Goal: Connect with others: Connect with others

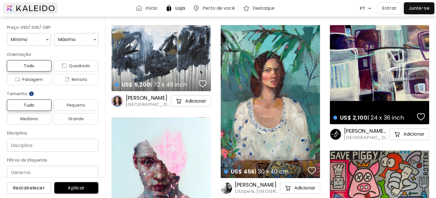
click at [37, 6] on div at bounding box center [30, 8] width 55 height 11
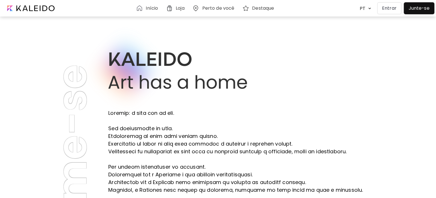
click at [385, 9] on p "Entrar" at bounding box center [389, 8] width 15 height 7
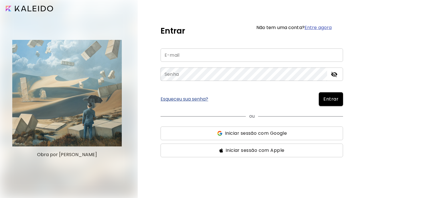
click at [261, 48] on div "Entrar Não tem uma conta? Entre agora E-mail E-mail Senha Senha Esqueceu sua se…" at bounding box center [252, 90] width 183 height 135
click at [261, 51] on input "email" at bounding box center [252, 55] width 183 height 13
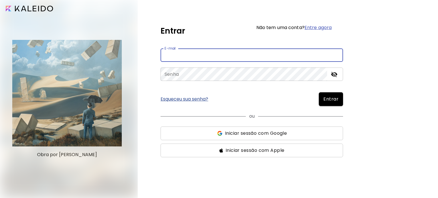
type input "**********"
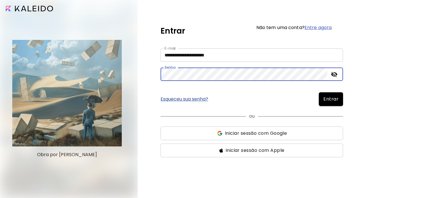
click at [319, 92] on button "Entrar" at bounding box center [331, 99] width 24 height 14
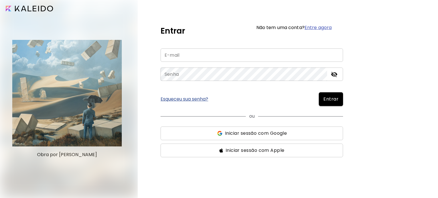
click at [300, 133] on span "Iniciar sessão com Google" at bounding box center [252, 133] width 174 height 7
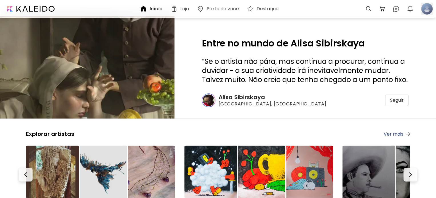
click at [424, 9] on div at bounding box center [426, 9] width 13 height 13
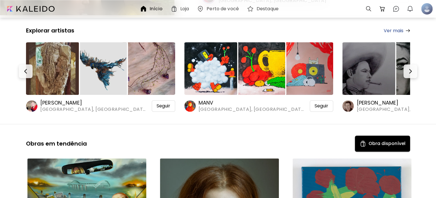
scroll to position [114, 0]
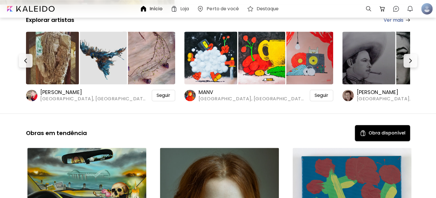
click at [178, 139] on div "Obras em tendência Obra disponível" at bounding box center [218, 136] width 384 height 23
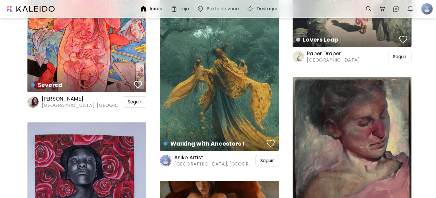
scroll to position [3369, 0]
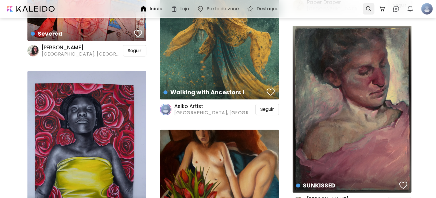
click at [372, 9] on div at bounding box center [368, 8] width 11 height 11
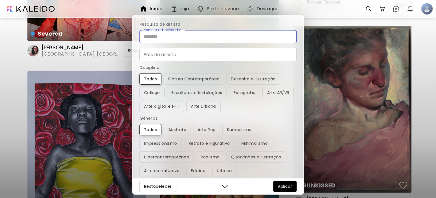
click at [197, 41] on input "Nome ou identificador" at bounding box center [217, 36] width 157 height 13
click at [276, 189] on button "Aplicar" at bounding box center [284, 186] width 23 height 11
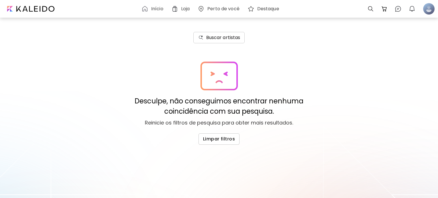
click at [218, 41] on button "Buscar artistas" at bounding box center [220, 37] width 52 height 11
click at [216, 41] on h6 "Buscar artistas" at bounding box center [223, 37] width 34 height 7
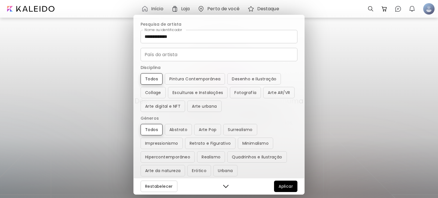
click at [154, 37] on input "**********" at bounding box center [219, 36] width 157 height 13
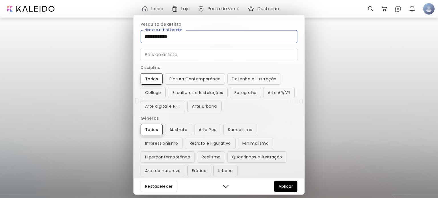
type input "**********"
click at [283, 188] on span "Aplicar" at bounding box center [286, 186] width 14 height 7
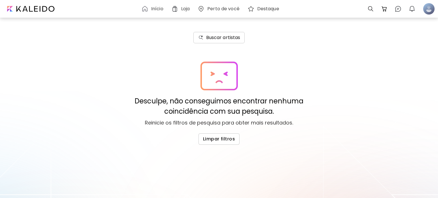
click at [206, 41] on div "Buscar artistas" at bounding box center [219, 37] width 43 height 7
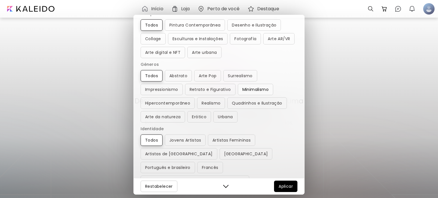
scroll to position [83, 0]
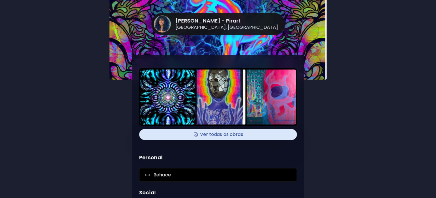
click at [209, 130] on h4 "Ver todas as obras" at bounding box center [217, 134] width 151 height 9
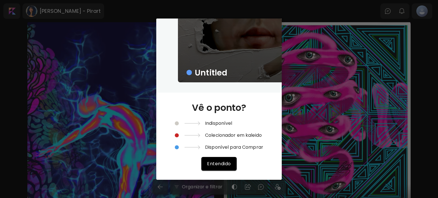
click at [321, 146] on div "Untitled Vê o ponto? Indisponível Colecionador em kaleido Disponível para Compr…" at bounding box center [219, 99] width 438 height 198
click at [128, 47] on div "Untitled Vê o ponto? Indisponível Colecionador em kaleido Disponível para Compr…" at bounding box center [219, 99] width 438 height 198
click at [219, 165] on span "Entendido" at bounding box center [219, 164] width 24 height 6
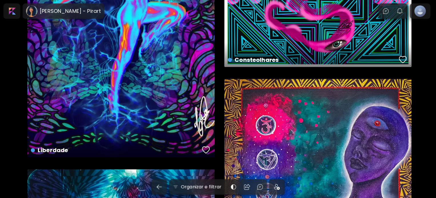
scroll to position [143, 0]
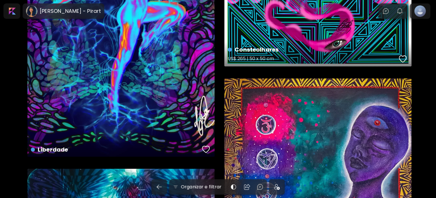
click at [400, 59] on div "button" at bounding box center [403, 59] width 8 height 9
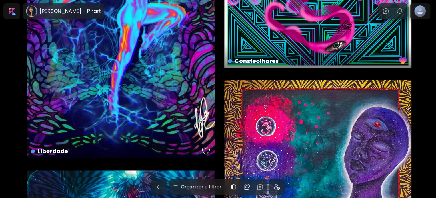
scroll to position [0, 0]
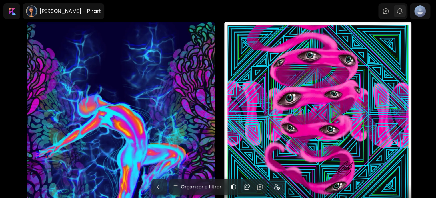
click at [401, 11] on img "button" at bounding box center [399, 11] width 7 height 7
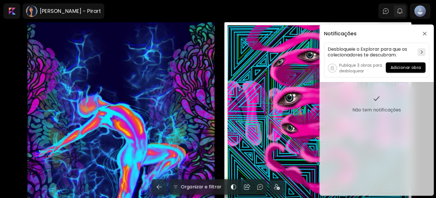
click at [401, 11] on div "Notificações Desbloqueie o Explorar para que os colecionadores te descubram. Pu…" at bounding box center [218, 99] width 436 height 198
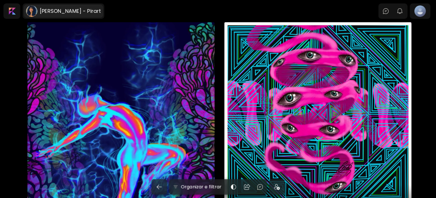
click at [68, 9] on h6 "[PERSON_NAME] - Pirart" at bounding box center [70, 11] width 61 height 7
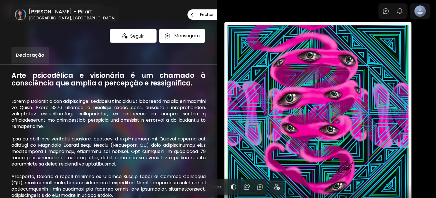
click at [122, 39] on div "Seguir" at bounding box center [133, 36] width 47 height 14
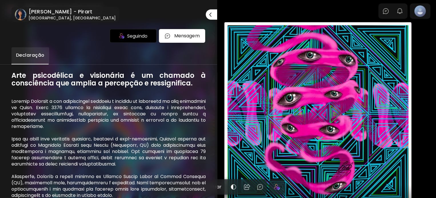
click at [430, 102] on div at bounding box center [218, 99] width 436 height 198
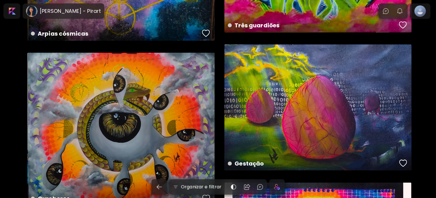
scroll to position [2112, 0]
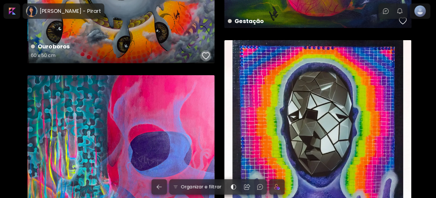
click at [206, 56] on div "button" at bounding box center [206, 56] width 8 height 9
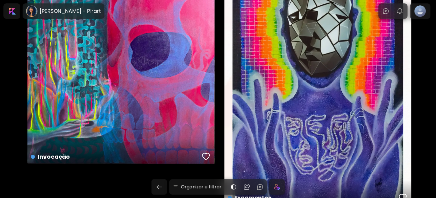
scroll to position [2250, 0]
